Goal: Task Accomplishment & Management: Manage account settings

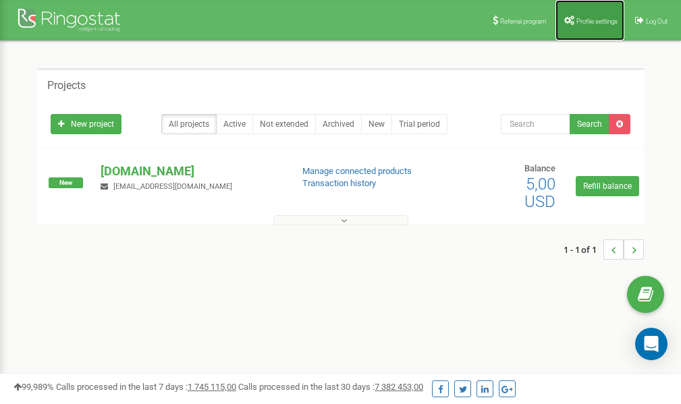
click at [584, 28] on link "Profile settings" at bounding box center [589, 20] width 69 height 40
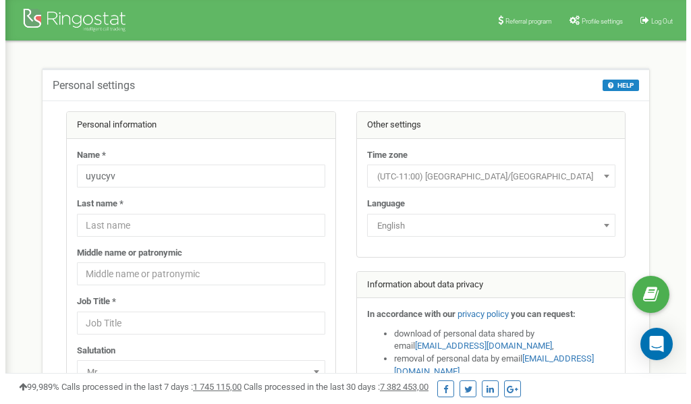
scroll to position [67, 0]
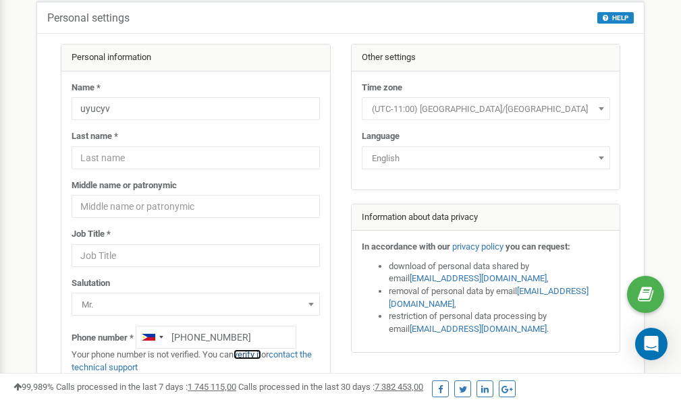
click at [253, 355] on link "verify it" at bounding box center [248, 355] width 28 height 10
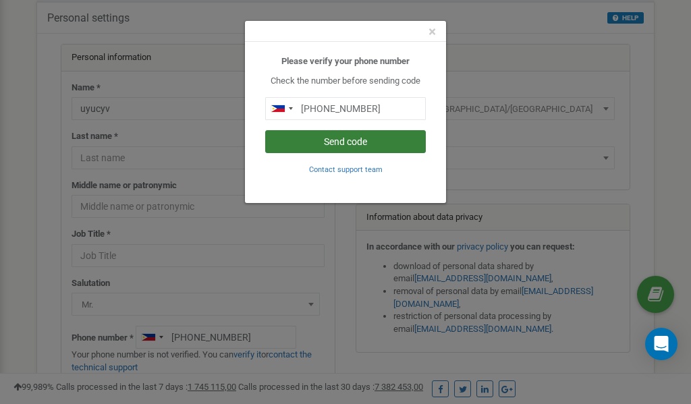
click at [355, 142] on button "Send code" at bounding box center [345, 141] width 161 height 23
